Goal: Register for event/course

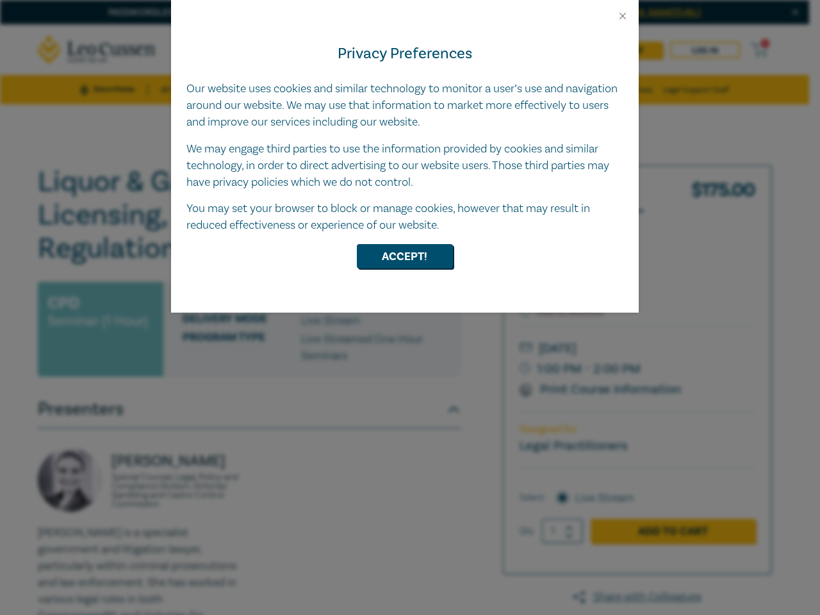
click at [410, 308] on div "Privacy Preferences Our website uses cookies and similar technology to monitor …" at bounding box center [405, 167] width 468 height 291
click at [623, 16] on button "Close" at bounding box center [623, 16] width 12 height 12
click at [410, 308] on div "Privacy Preferences Our website uses cookies and similar technology to monitor …" at bounding box center [405, 167] width 468 height 291
click at [623, 16] on button "Close" at bounding box center [623, 16] width 12 height 12
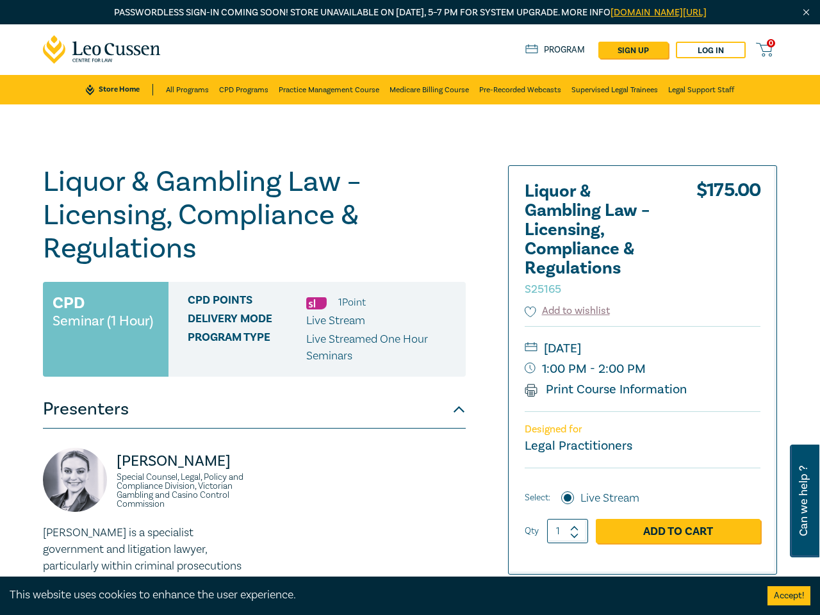
click at [405, 256] on h1 "Liquor & Gambling Law – Licensing, Compliance & Regulations S25165" at bounding box center [254, 215] width 423 height 100
